Goal: Information Seeking & Learning: Check status

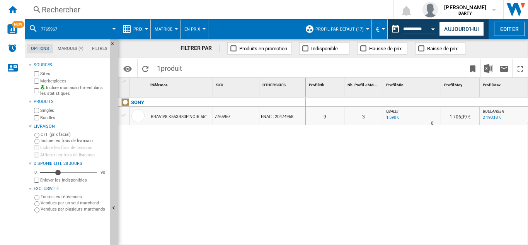
click at [49, 8] on div "Rechercher" at bounding box center [208, 9] width 332 height 11
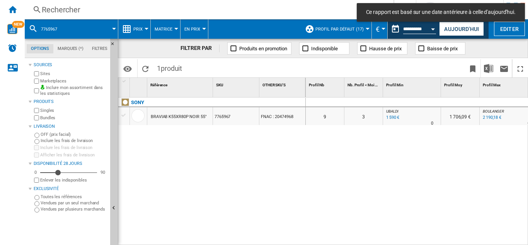
click at [60, 10] on div "Rechercher" at bounding box center [208, 9] width 332 height 11
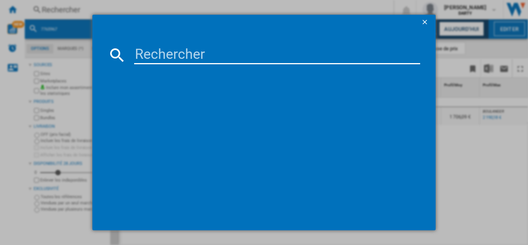
click at [195, 57] on input at bounding box center [277, 55] width 286 height 19
click at [153, 54] on input at bounding box center [277, 55] width 286 height 19
paste input "5083761"
type input "5083761"
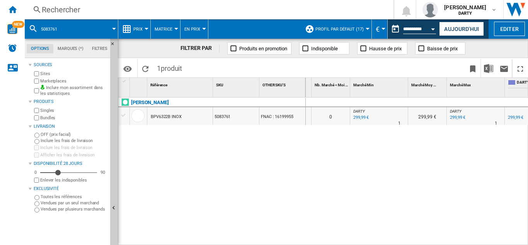
scroll to position [0, 299]
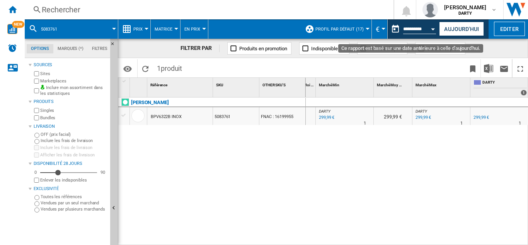
click at [432, 31] on button "Open calendar" at bounding box center [433, 28] width 14 height 14
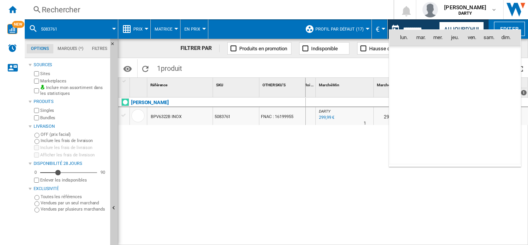
scroll to position [3686, 0]
click at [474, 70] on span "3" at bounding box center [471, 70] width 15 height 15
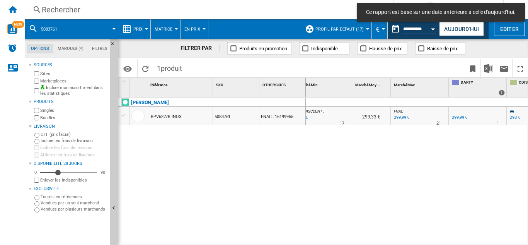
scroll to position [0, 415]
